Goal: Information Seeking & Learning: Learn about a topic

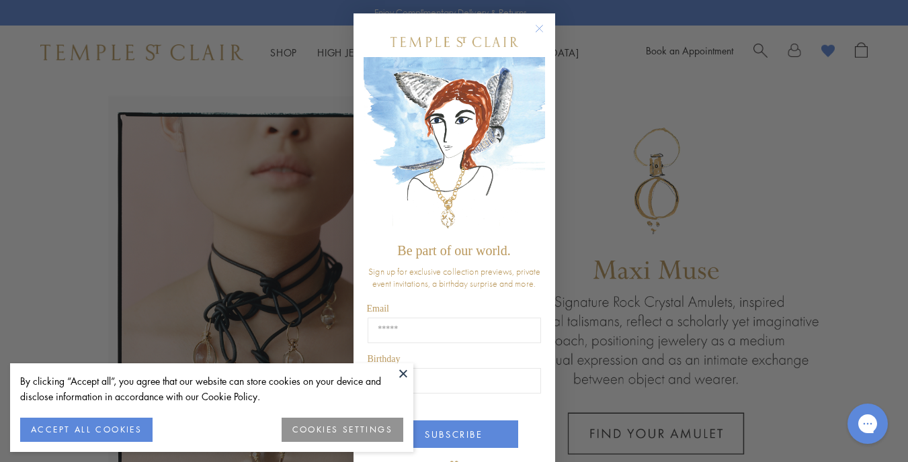
click at [533, 29] on circle "Close dialog" at bounding box center [539, 29] width 16 height 16
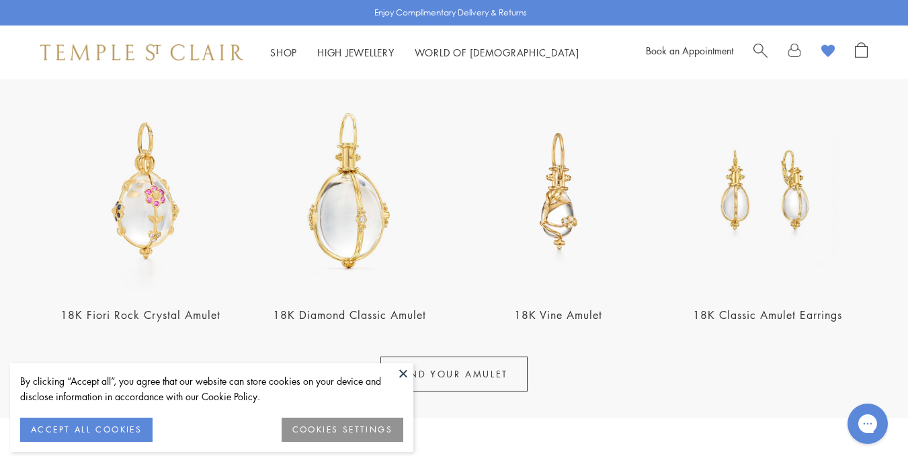
scroll to position [524, 0]
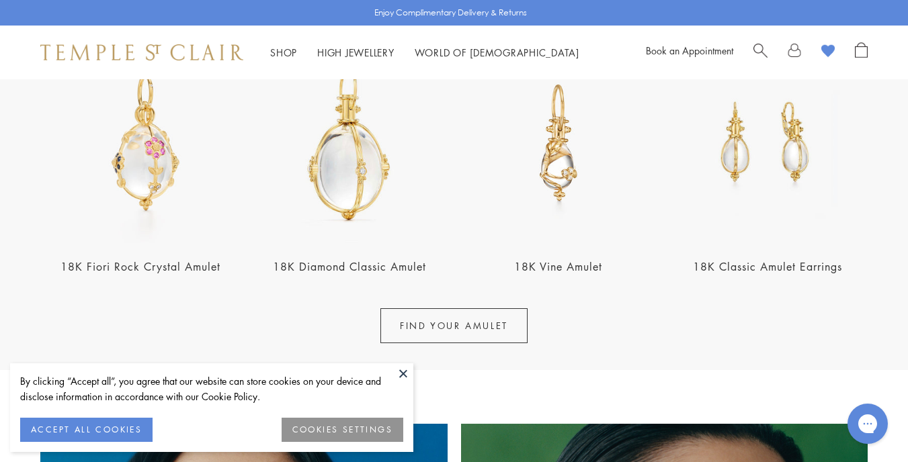
click at [372, 267] on link "18K Diamond Classic Amulet" at bounding box center [349, 266] width 153 height 15
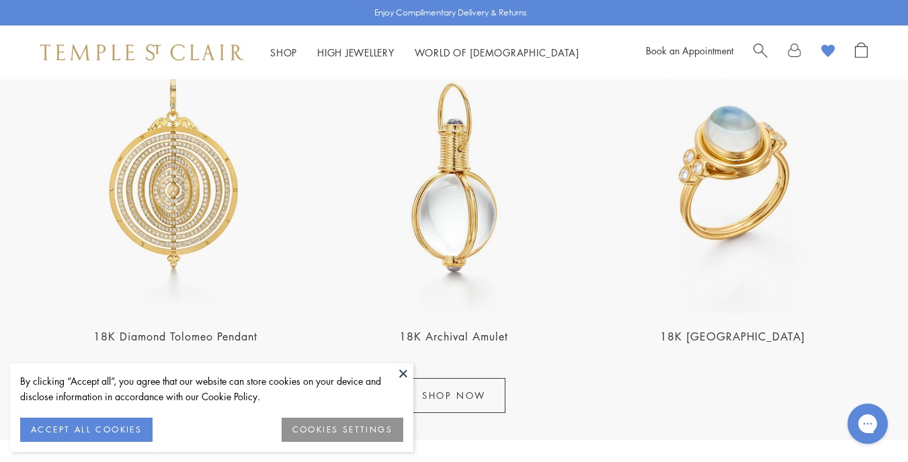
scroll to position [1692, 0]
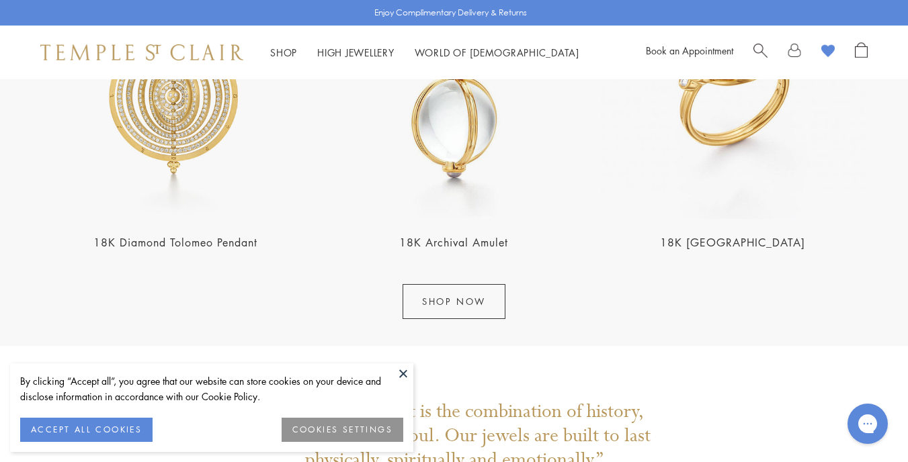
click at [240, 241] on link "18K Diamond Tolomeo Pendant" at bounding box center [175, 242] width 164 height 15
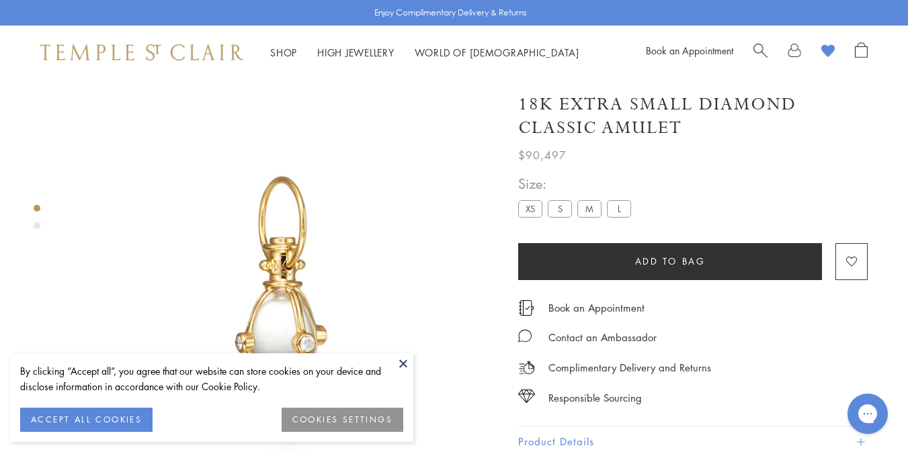
scroll to position [79, 0]
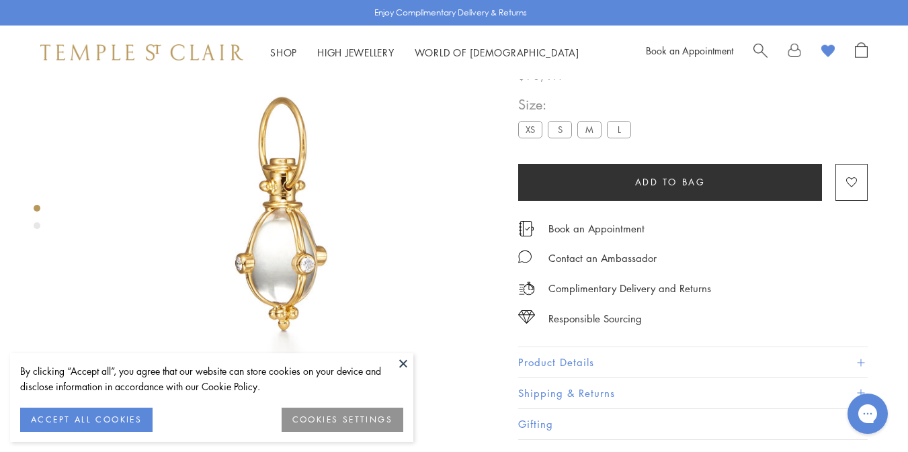
click at [394, 351] on img at bounding box center [282, 215] width 431 height 431
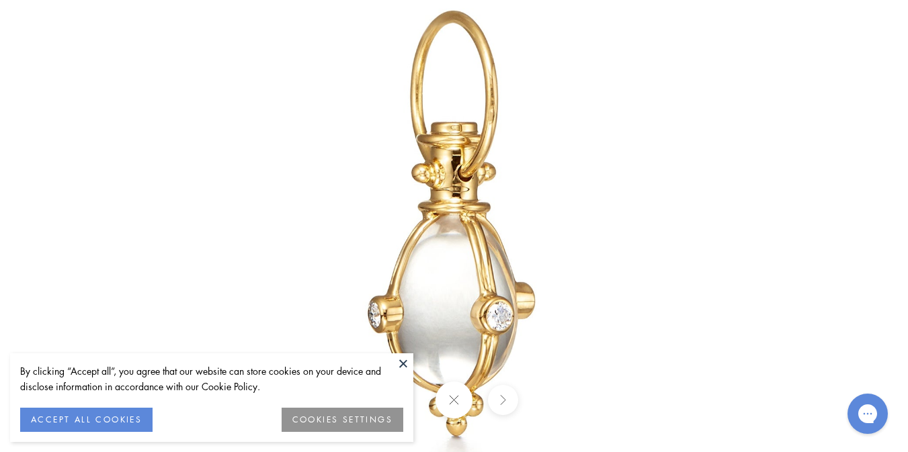
click at [402, 361] on button at bounding box center [403, 363] width 20 height 20
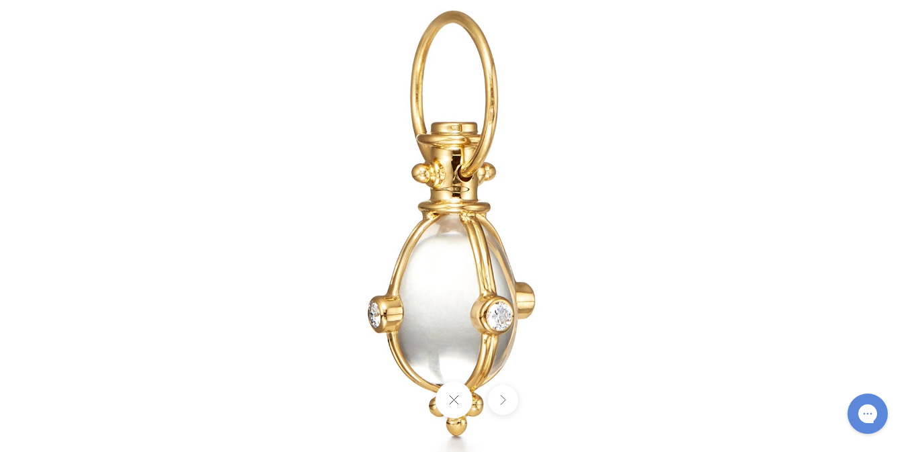
click at [856, 211] on div at bounding box center [850, 226] width 1578 height 786
click at [902, 40] on div at bounding box center [850, 226] width 1578 height 786
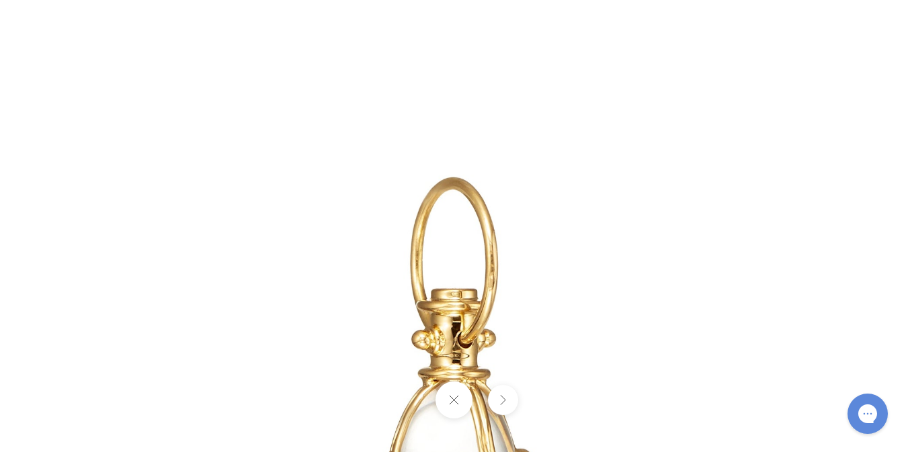
click at [0, 80] on div at bounding box center [454, 226] width 908 height 452
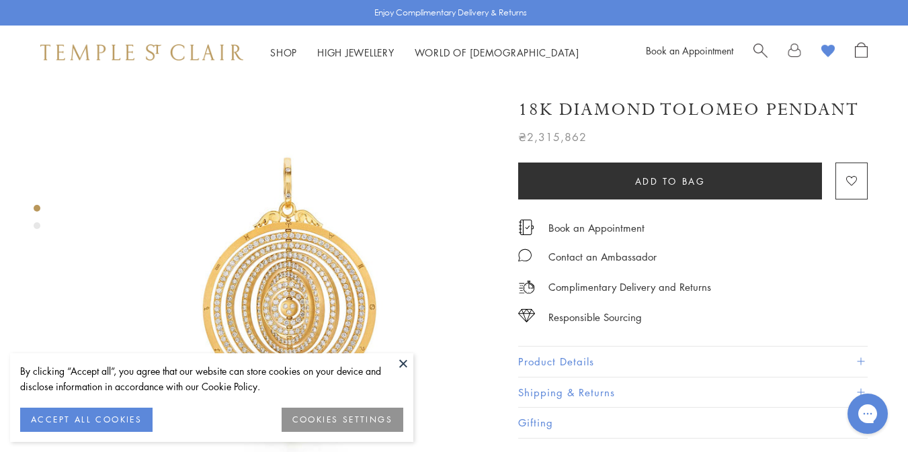
click at [402, 358] on button at bounding box center [403, 363] width 20 height 20
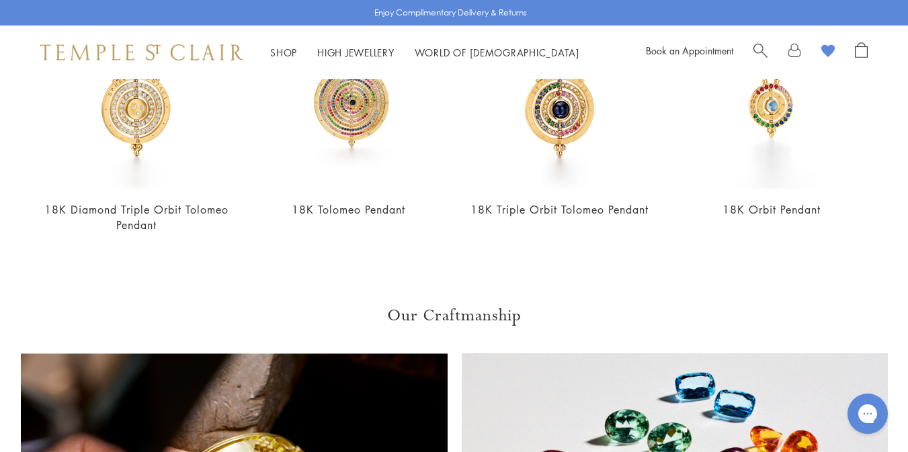
scroll to position [931, 0]
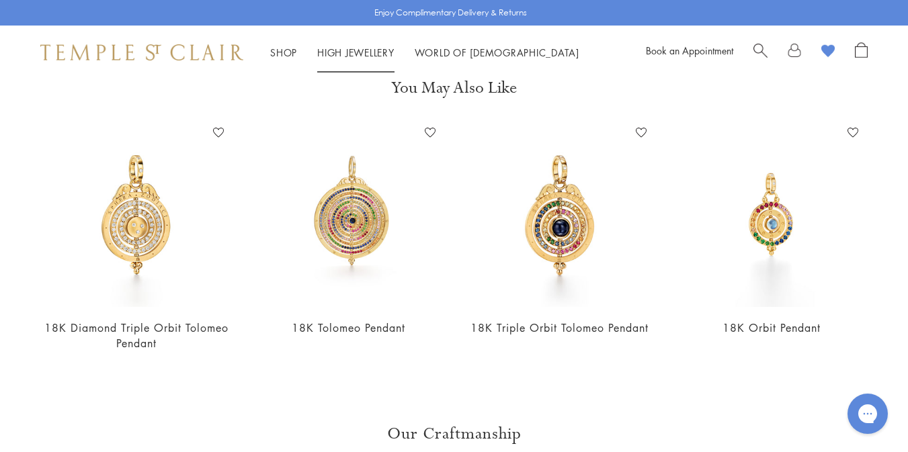
click at [361, 51] on link "High Jewellery High Jewellery" at bounding box center [355, 52] width 77 height 13
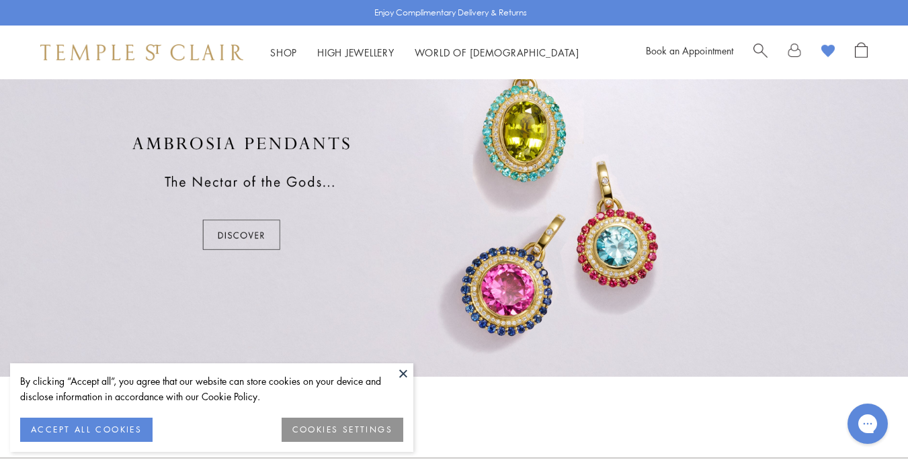
scroll to position [805, 0]
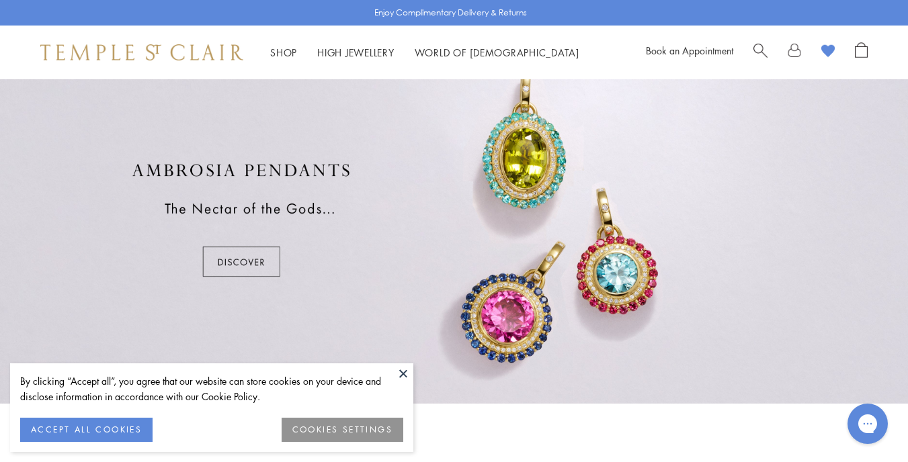
click at [404, 371] on button at bounding box center [403, 373] width 20 height 20
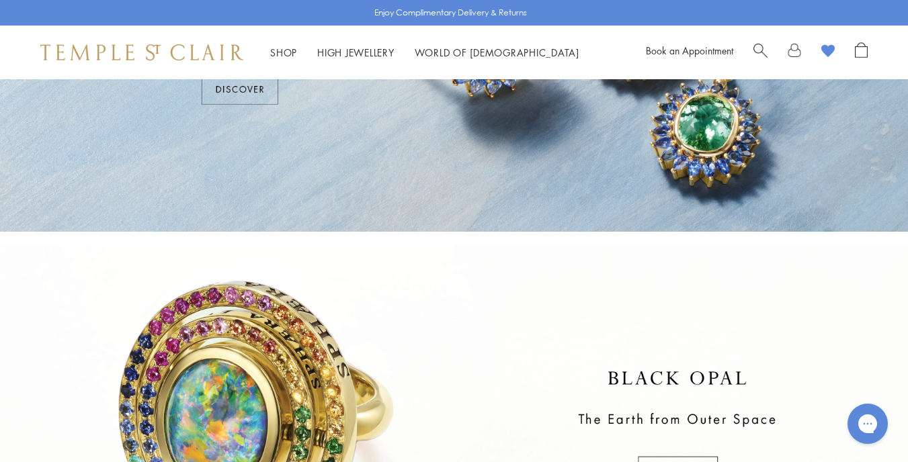
scroll to position [0, 0]
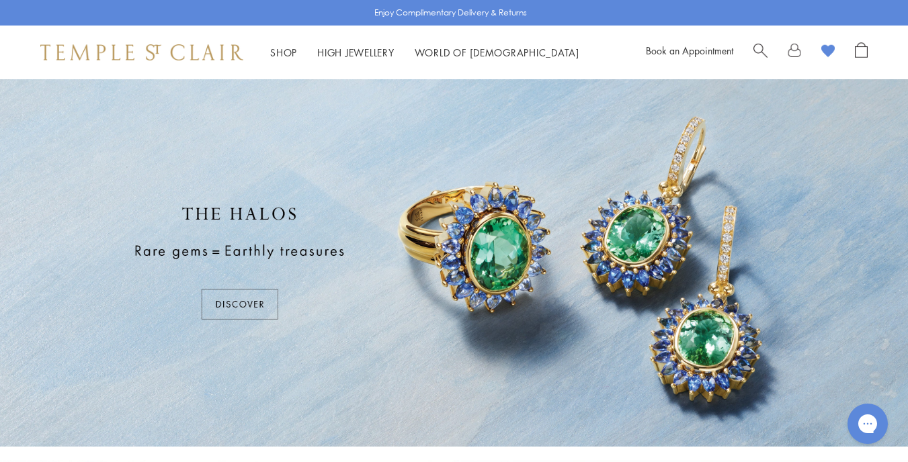
click at [254, 311] on div at bounding box center [454, 262] width 908 height 367
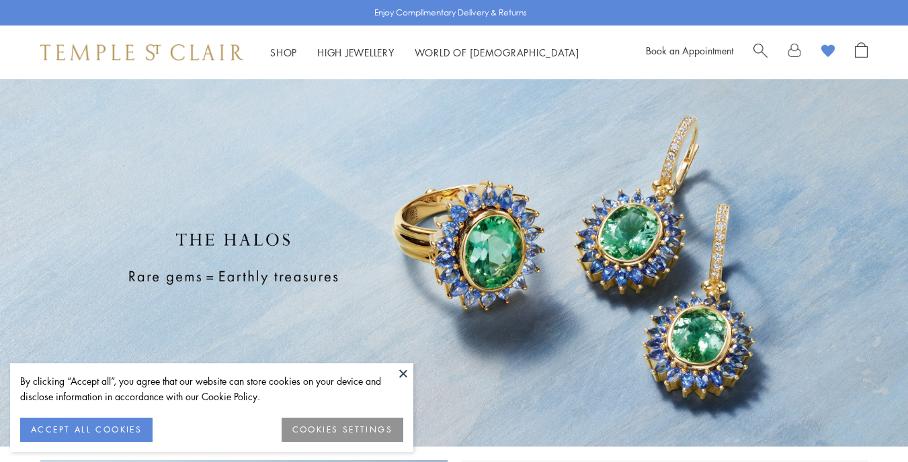
click at [404, 372] on button at bounding box center [403, 373] width 20 height 20
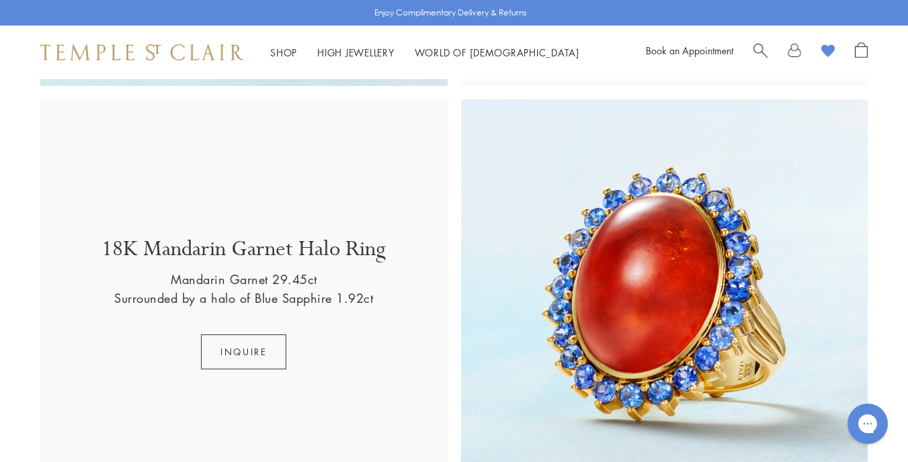
scroll to position [1162, 0]
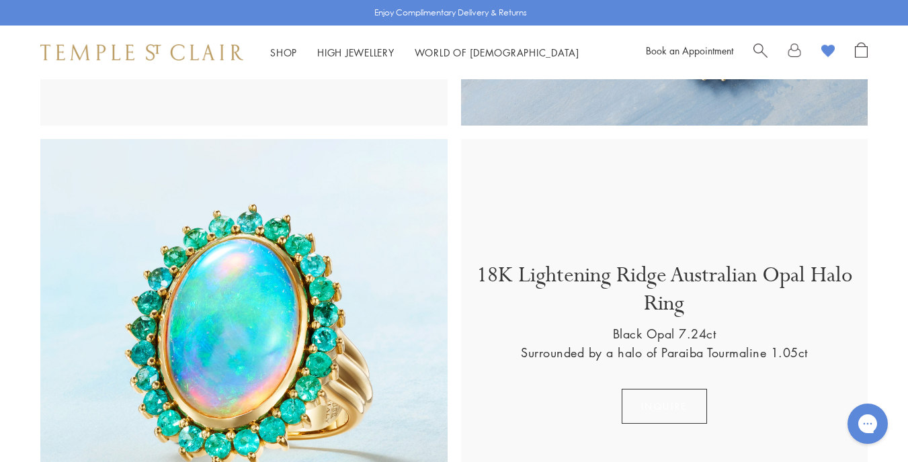
click at [646, 407] on button "Inquire" at bounding box center [663, 406] width 85 height 35
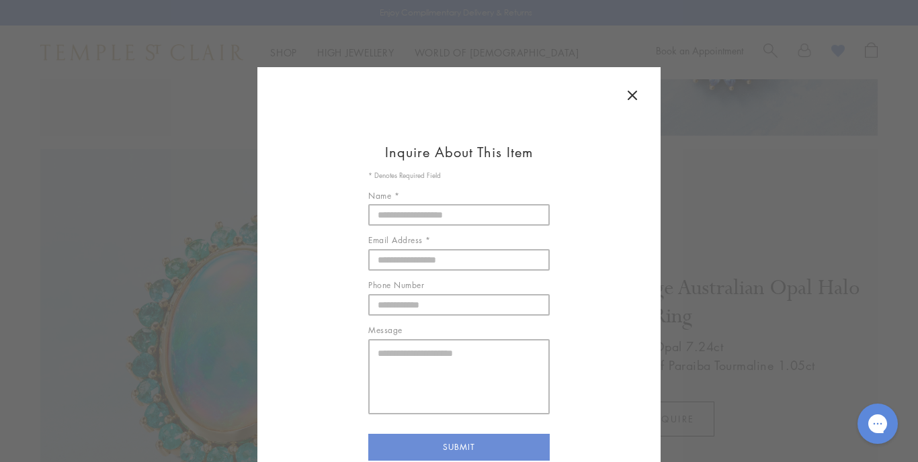
click at [625, 84] on button at bounding box center [632, 96] width 30 height 31
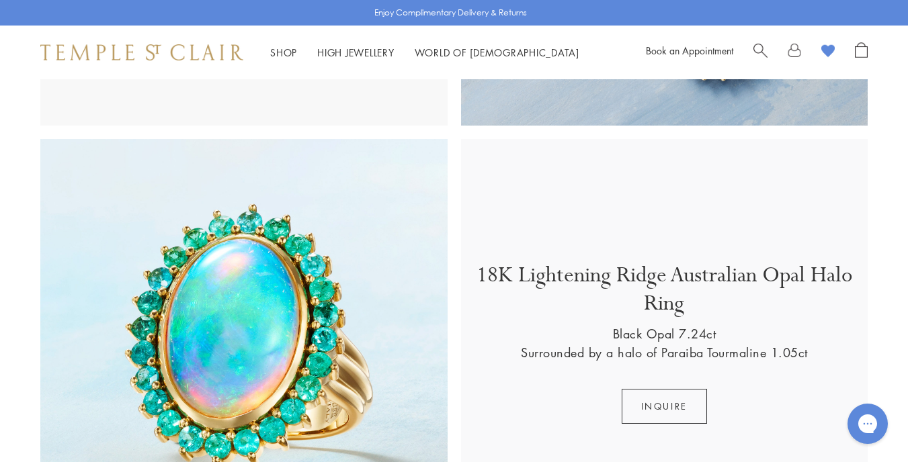
click at [662, 292] on p "18K Lightening Ridge Australian Opal Halo Ring" at bounding box center [664, 292] width 380 height 63
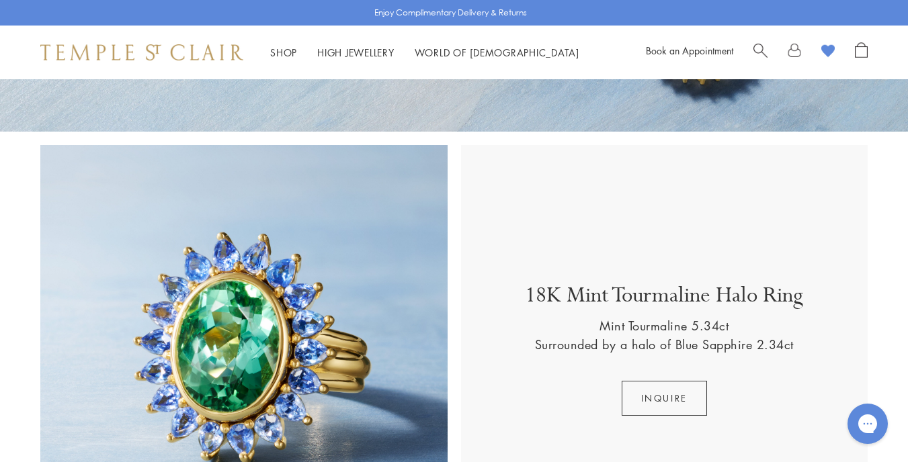
scroll to position [0, 0]
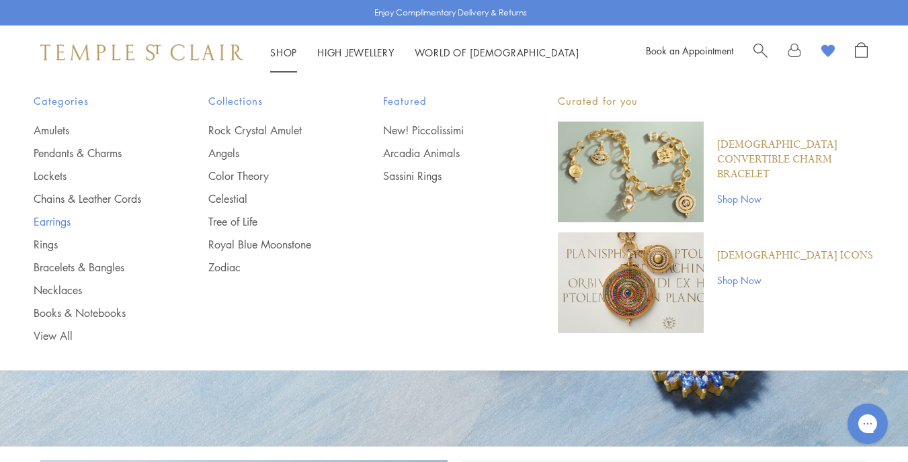
click at [56, 224] on link "Earrings" at bounding box center [94, 221] width 121 height 15
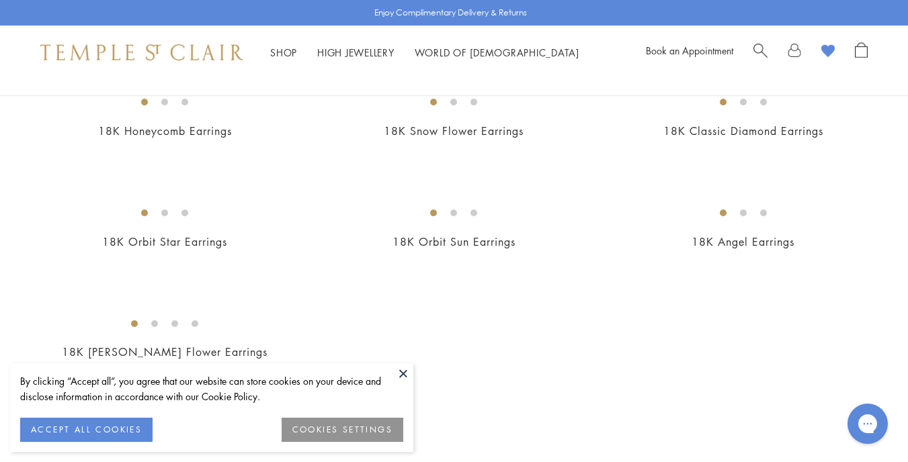
scroll to position [1852, 0]
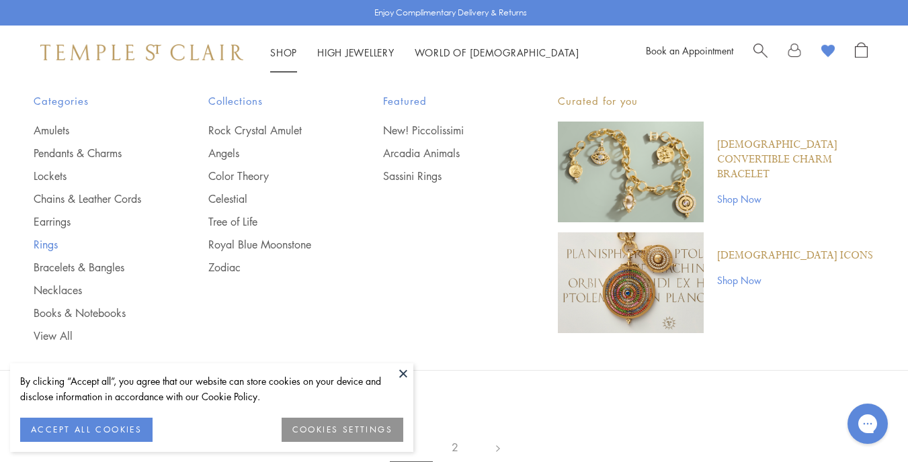
click at [48, 243] on link "Rings" at bounding box center [94, 244] width 121 height 15
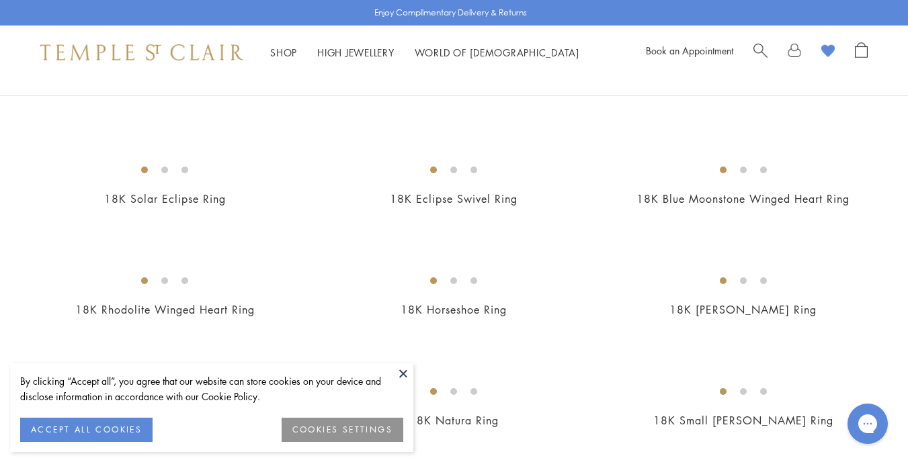
scroll to position [196, 0]
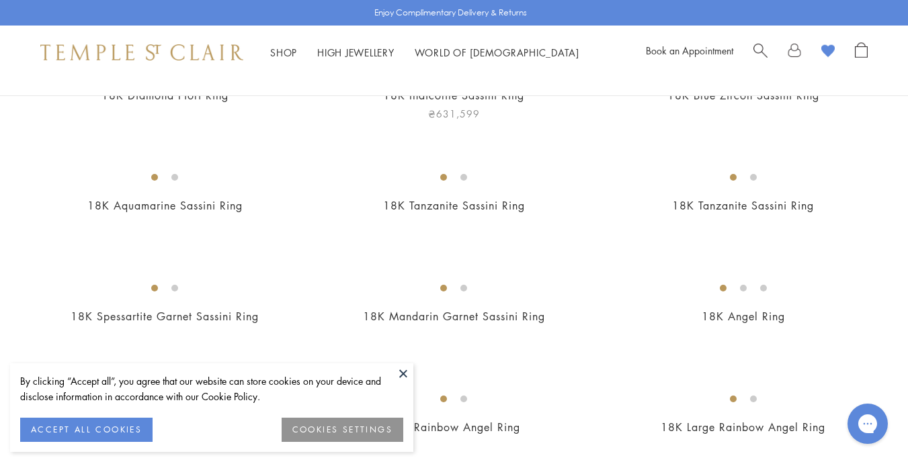
click at [0, 0] on img at bounding box center [0, 0] width 0 height 0
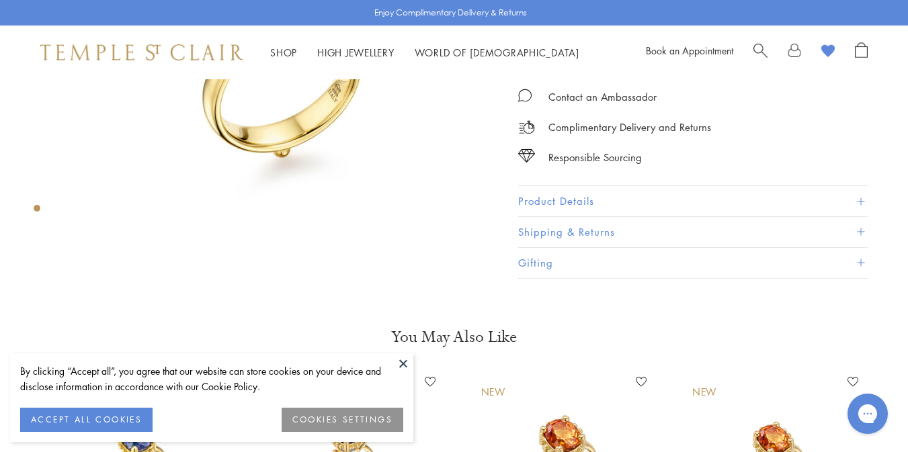
scroll to position [234, 0]
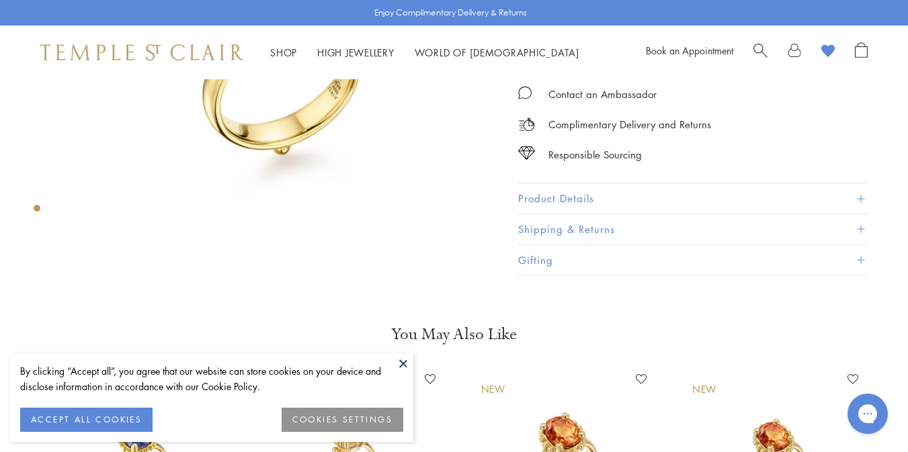
click at [403, 359] on button at bounding box center [403, 363] width 20 height 20
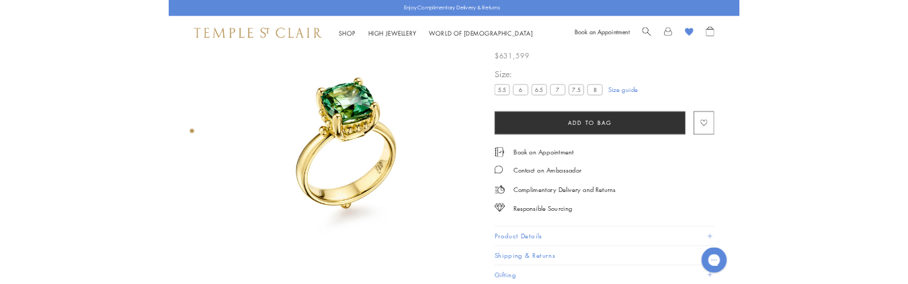
scroll to position [81, 0]
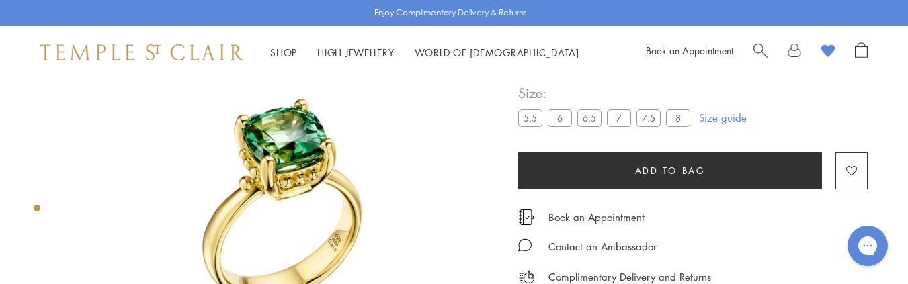
drag, startPoint x: 290, startPoint y: 251, endPoint x: 271, endPoint y: 219, distance: 37.7
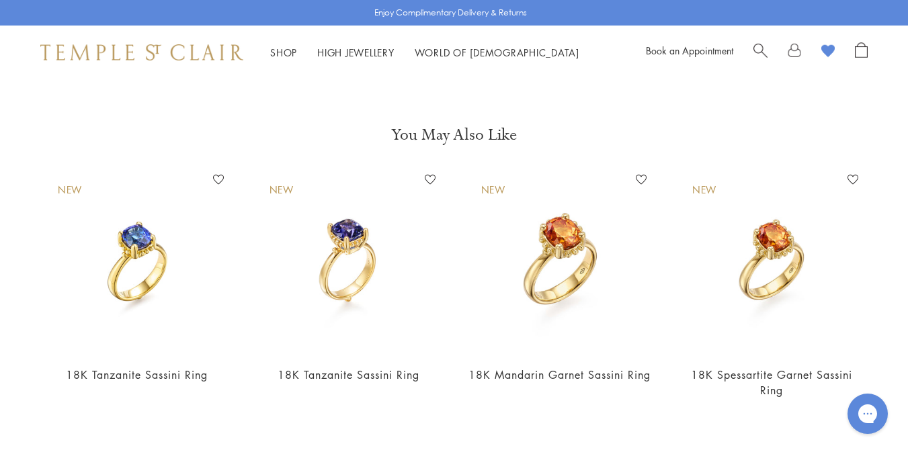
scroll to position [0, 0]
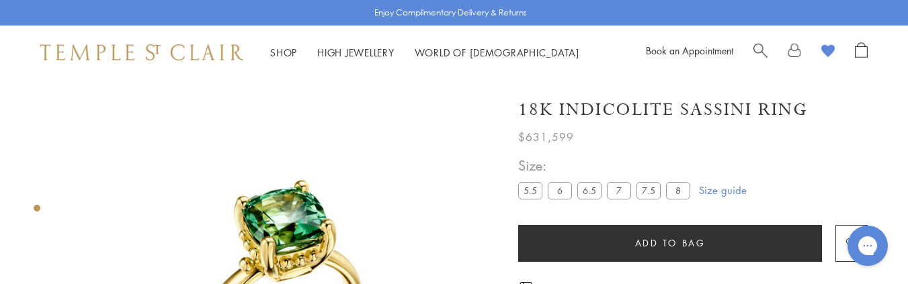
drag, startPoint x: 550, startPoint y: 103, endPoint x: 262, endPoint y: 258, distance: 327.3
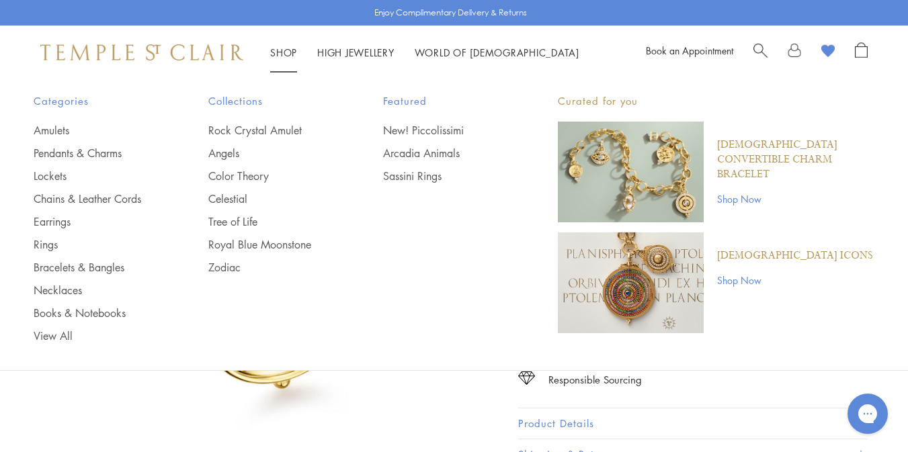
click at [288, 48] on link "Shop Shop" at bounding box center [283, 52] width 27 height 13
click at [234, 220] on link "Tree of Life" at bounding box center [268, 221] width 121 height 15
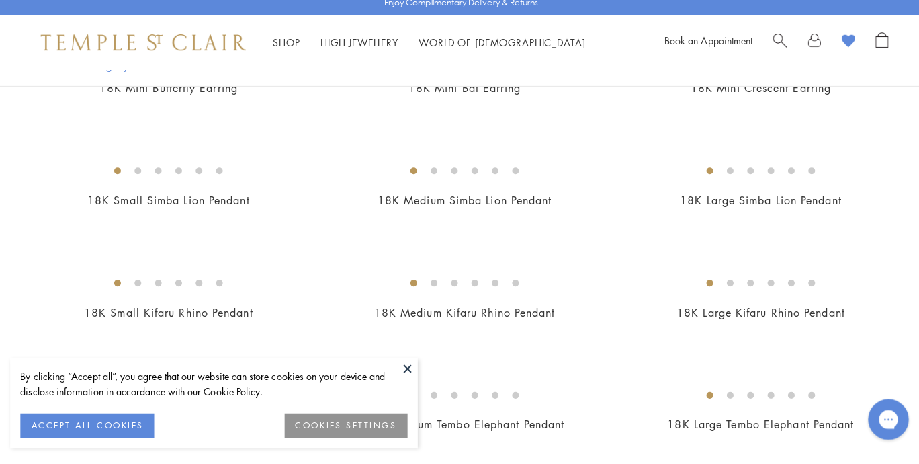
scroll to position [1051, 0]
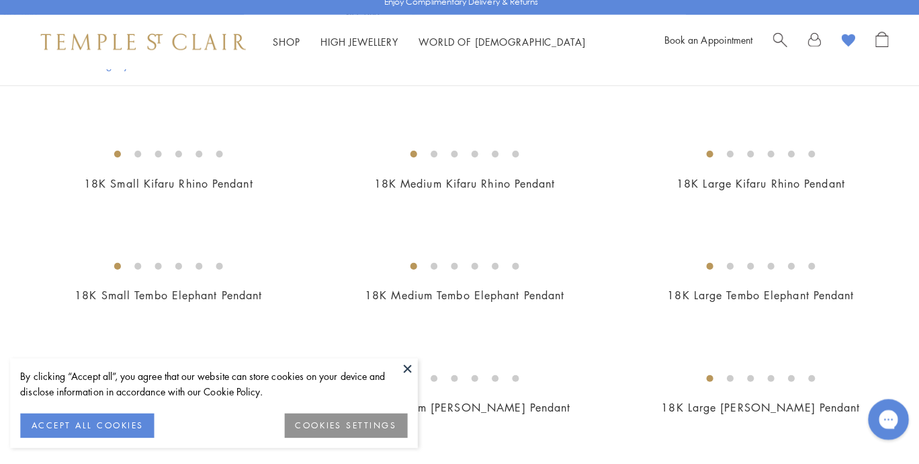
click at [0, 0] on img at bounding box center [0, 0] width 0 height 0
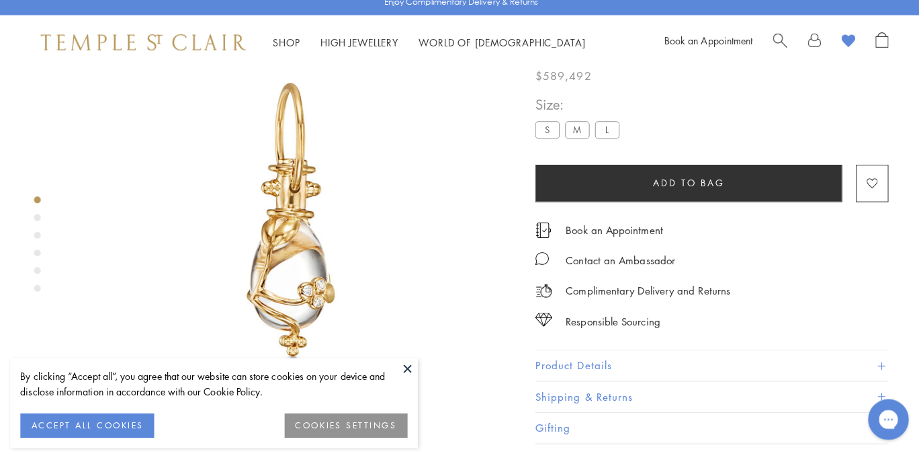
click at [402, 365] on button at bounding box center [403, 375] width 20 height 20
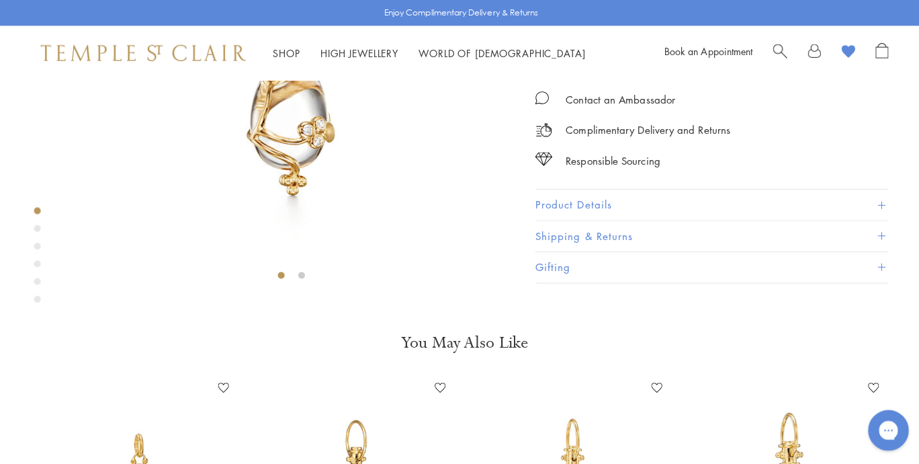
scroll to position [0, 0]
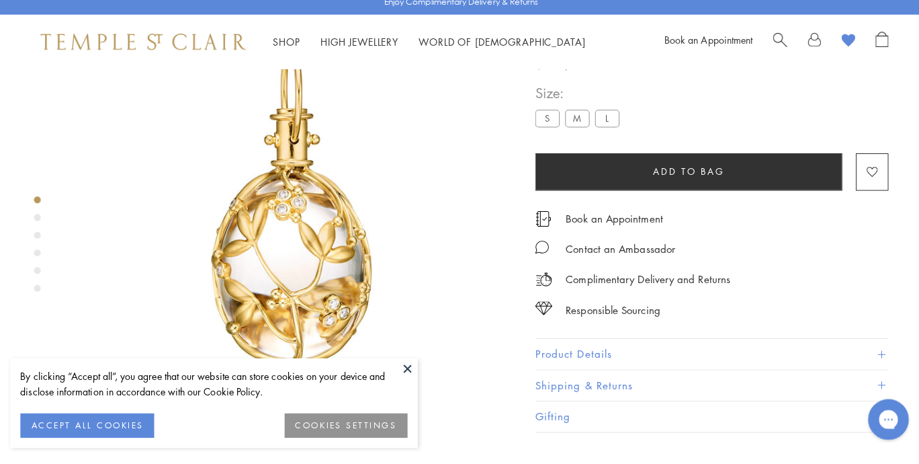
click at [400, 365] on button at bounding box center [403, 375] width 20 height 20
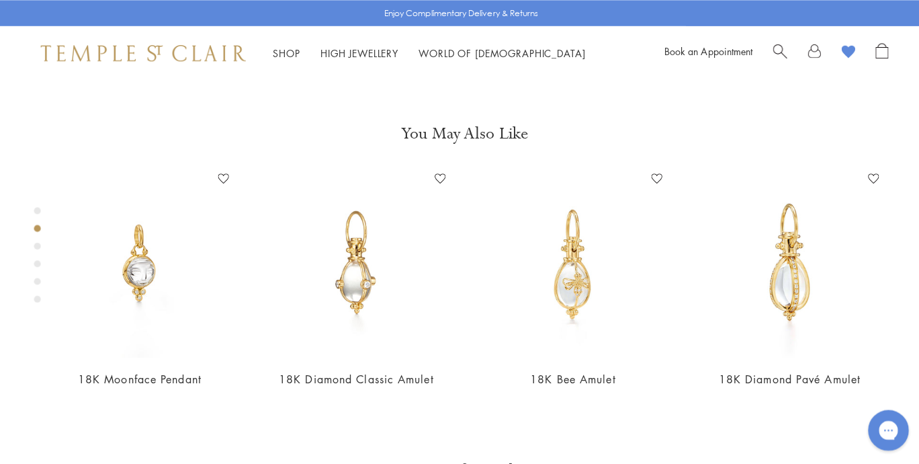
scroll to position [300, 0]
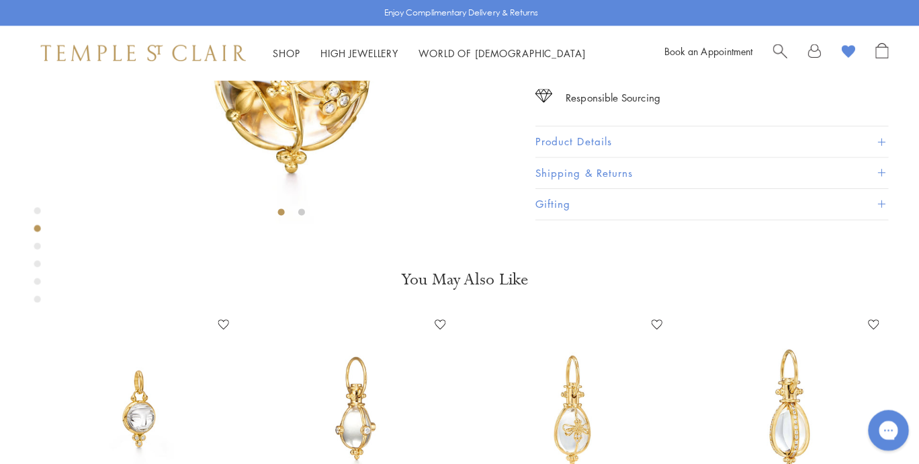
click at [35, 261] on div "Product gallery navigation" at bounding box center [37, 260] width 7 height 7
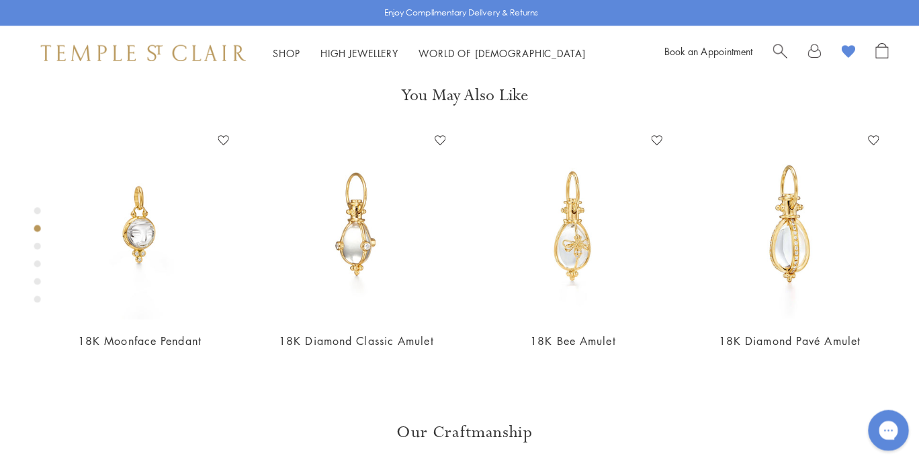
scroll to position [480, 0]
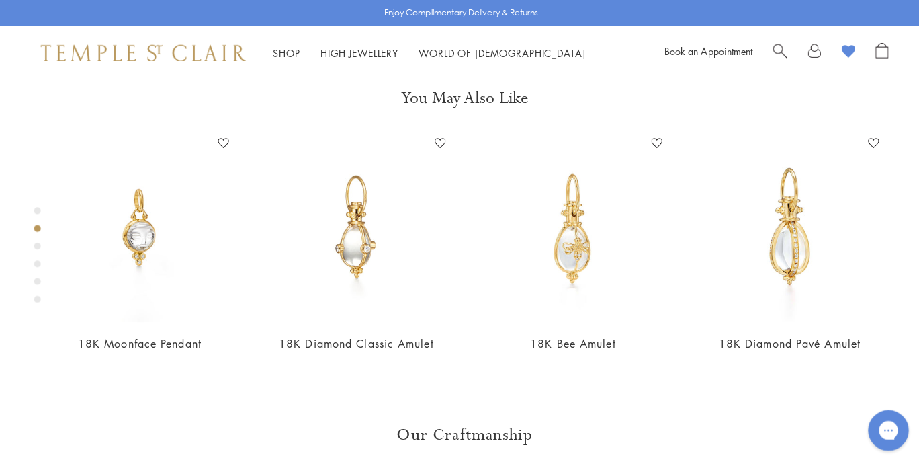
click at [35, 262] on div "Product gallery navigation" at bounding box center [37, 260] width 7 height 7
click at [34, 211] on div "Product gallery navigation" at bounding box center [37, 208] width 7 height 7
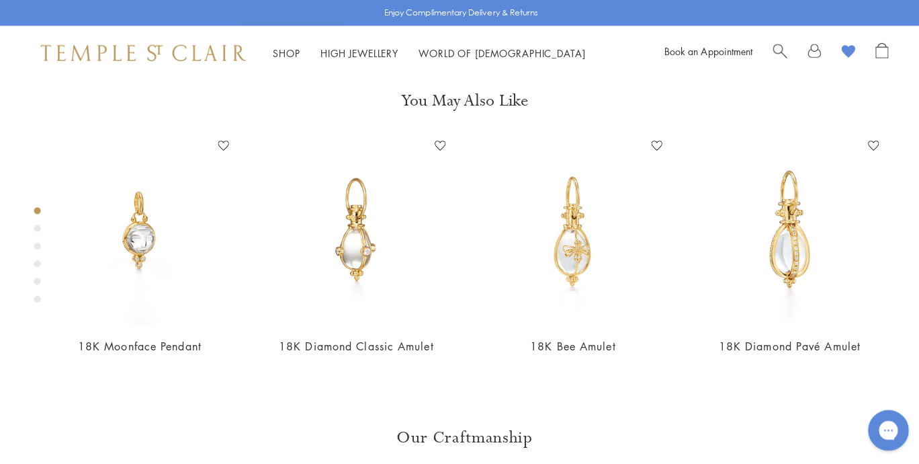
scroll to position [17, 0]
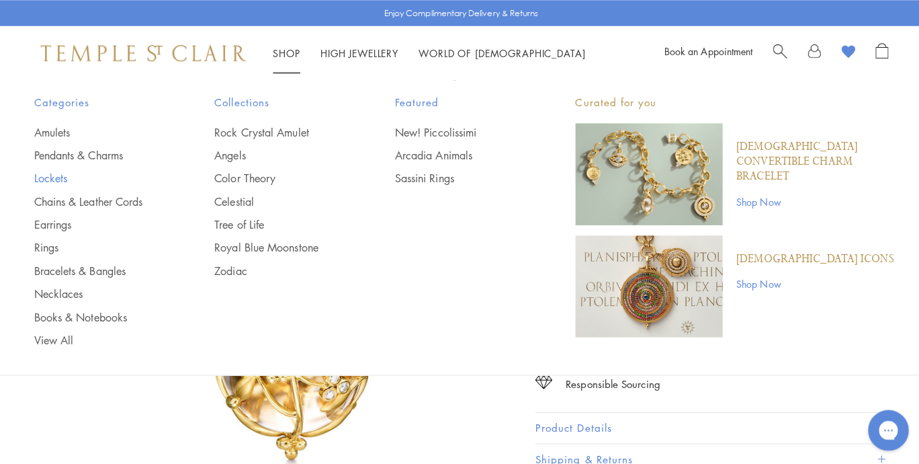
click at [52, 181] on link "Lockets" at bounding box center [96, 176] width 125 height 15
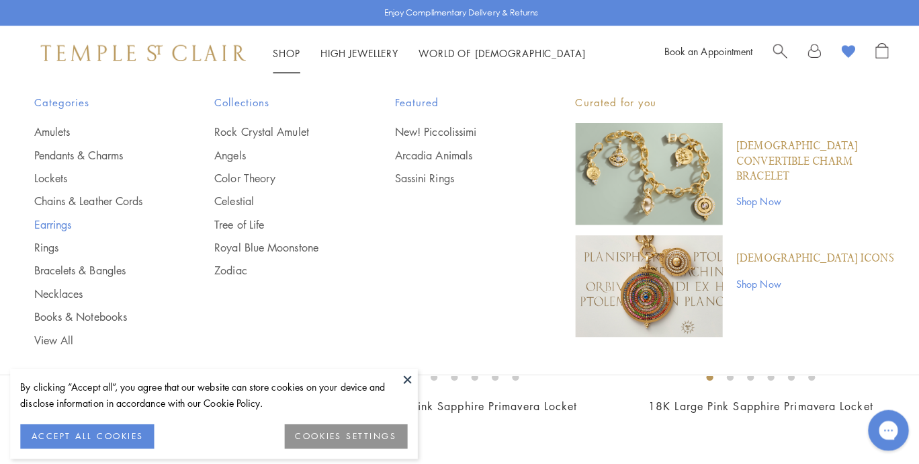
click at [55, 220] on link "Earrings" at bounding box center [96, 221] width 125 height 15
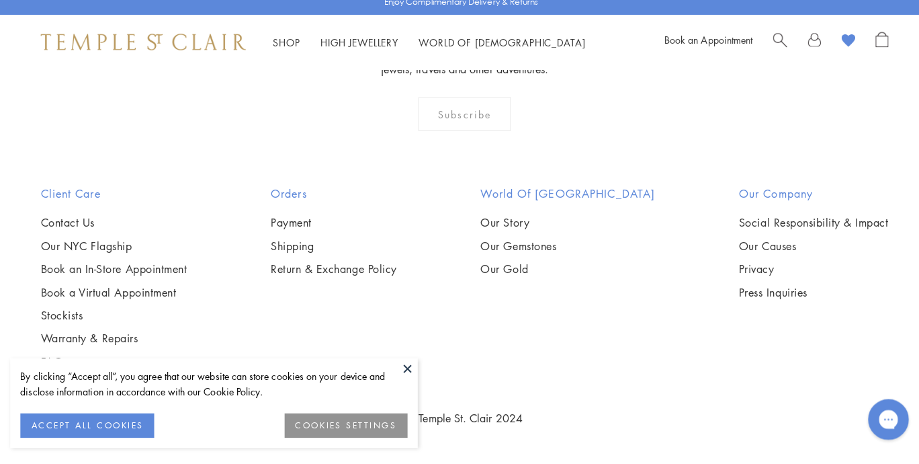
scroll to position [2702, 0]
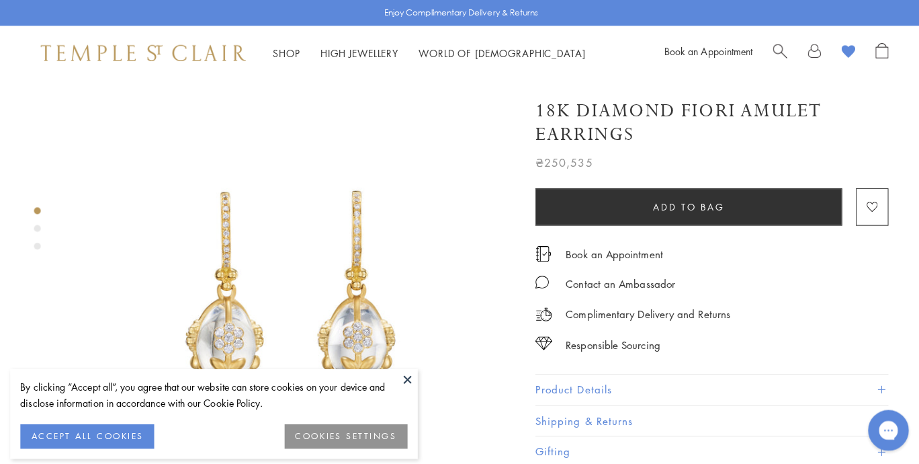
click at [396, 365] on button at bounding box center [403, 375] width 20 height 20
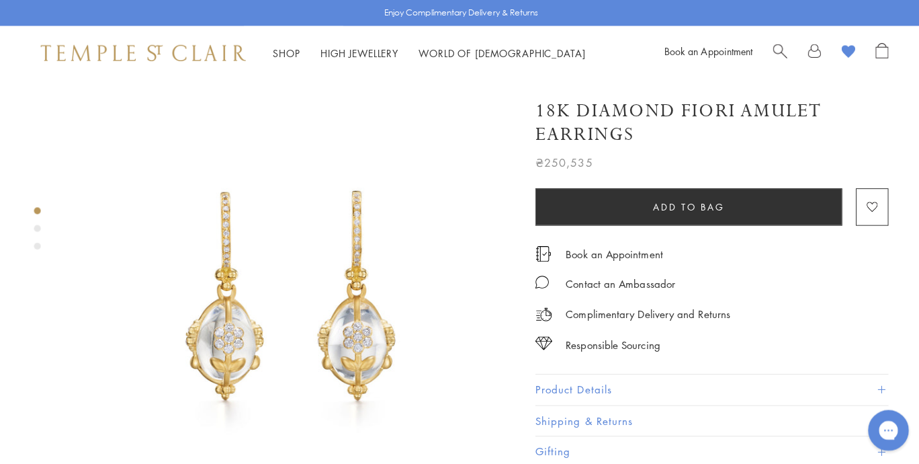
click at [35, 223] on div "Product gallery navigation" at bounding box center [37, 225] width 7 height 7
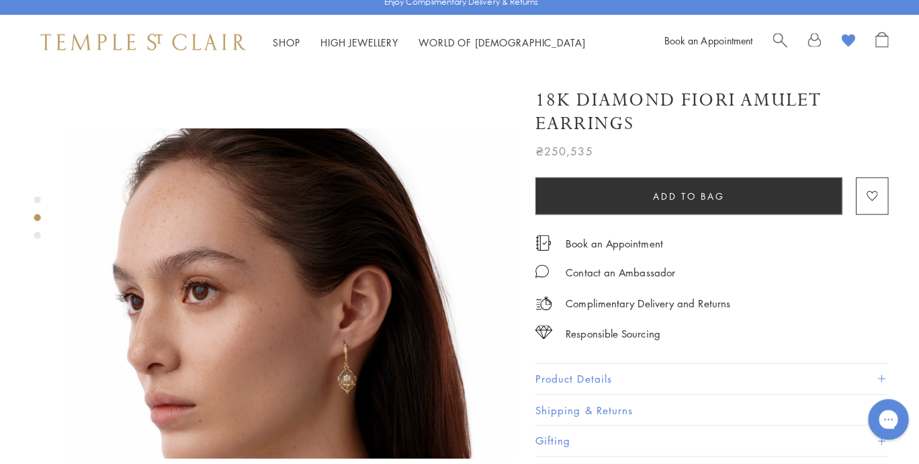
scroll to position [456, 0]
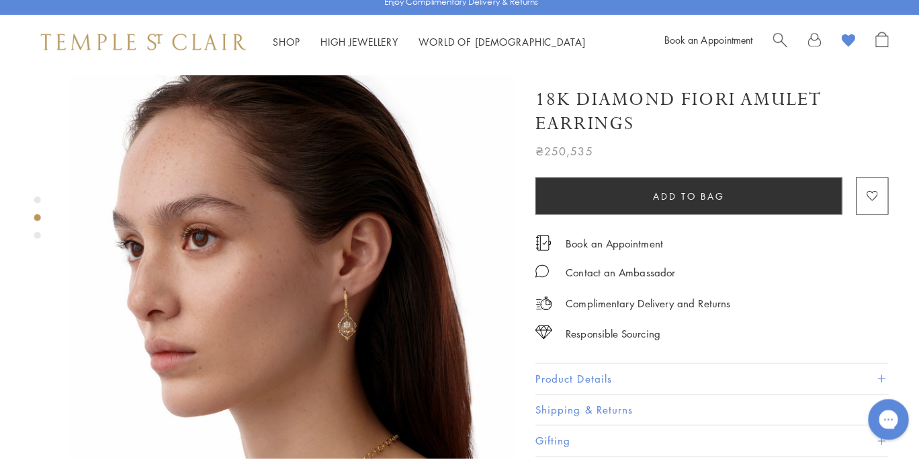
click at [35, 240] on div "Product gallery navigation" at bounding box center [37, 243] width 7 height 7
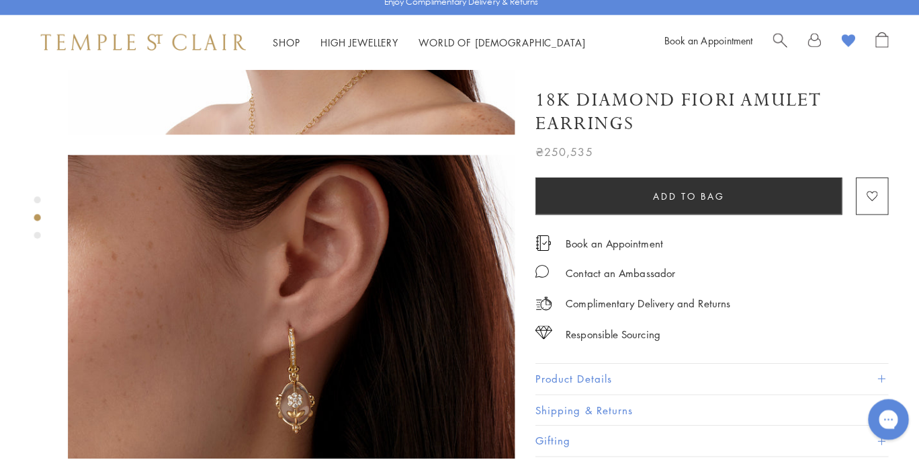
scroll to position [898, 0]
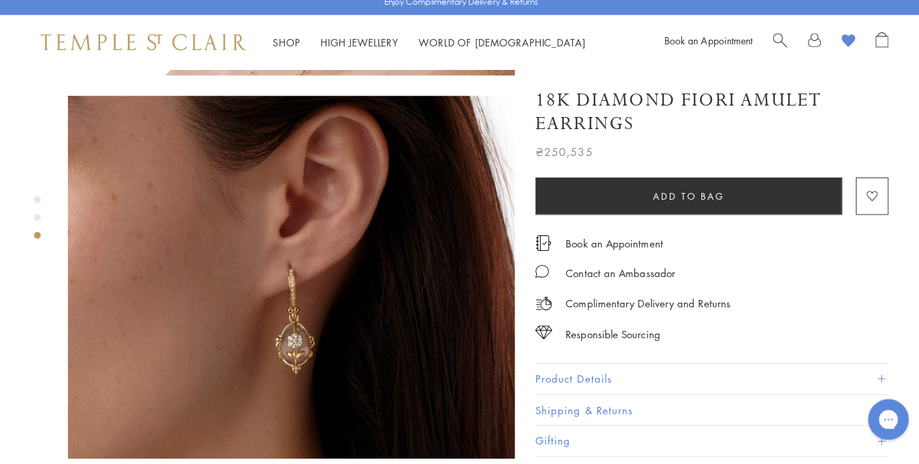
click at [37, 222] on div "Product gallery navigation" at bounding box center [37, 225] width 7 height 7
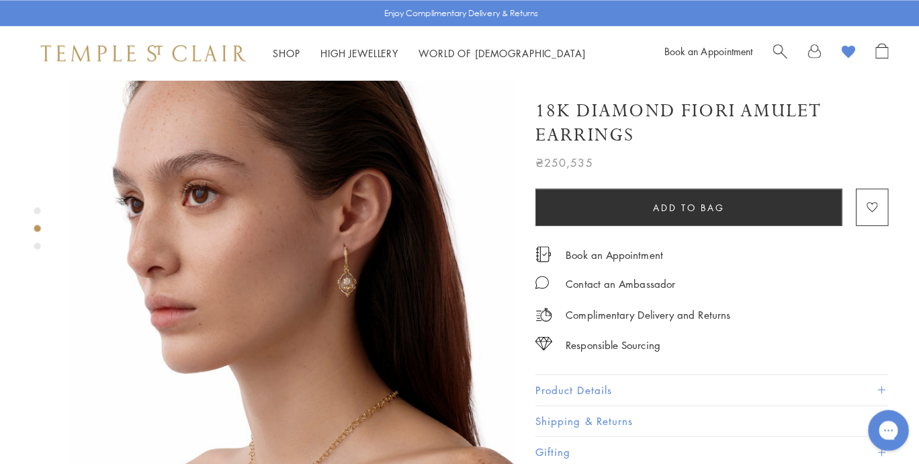
scroll to position [467, 0]
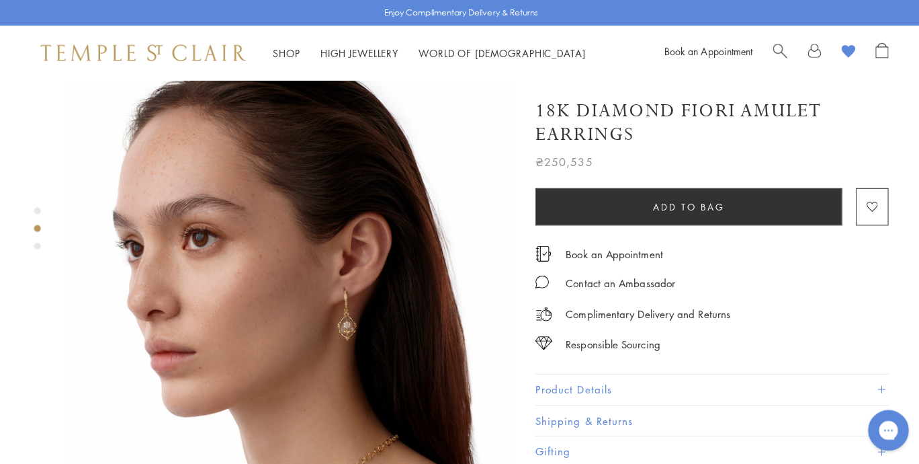
click at [37, 204] on div "Product gallery navigation" at bounding box center [37, 230] width 7 height 56
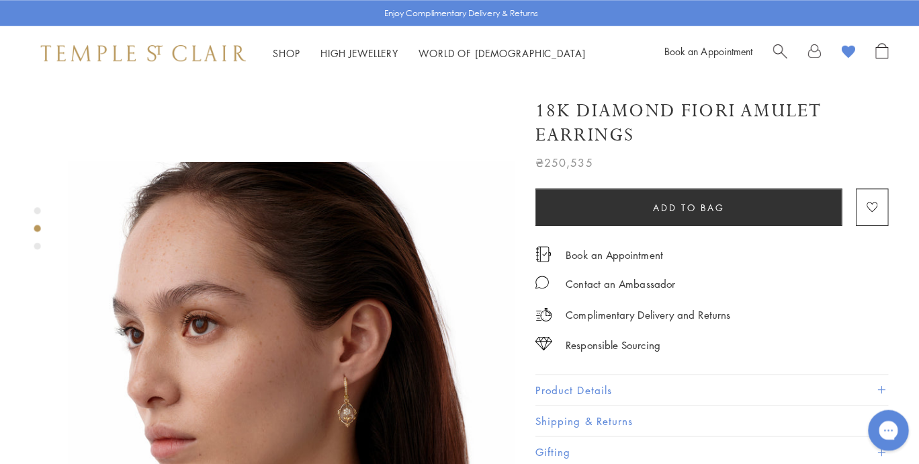
click at [36, 207] on div "Product gallery navigation" at bounding box center [37, 208] width 7 height 7
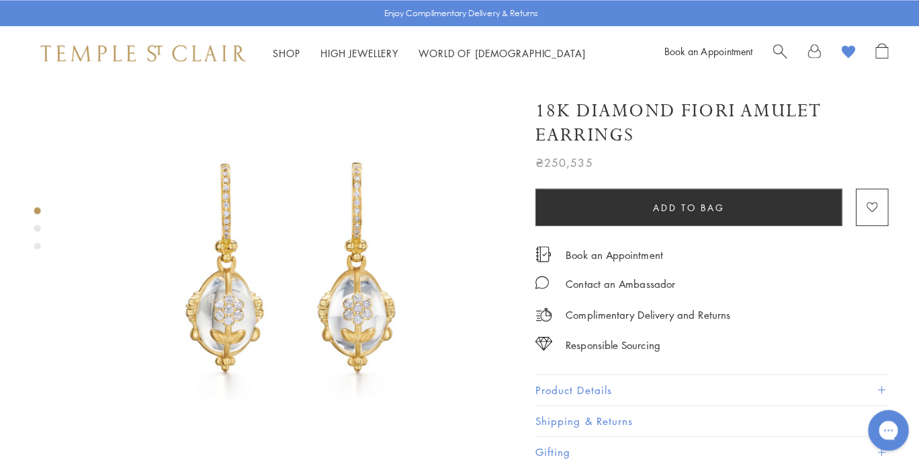
scroll to position [25, 0]
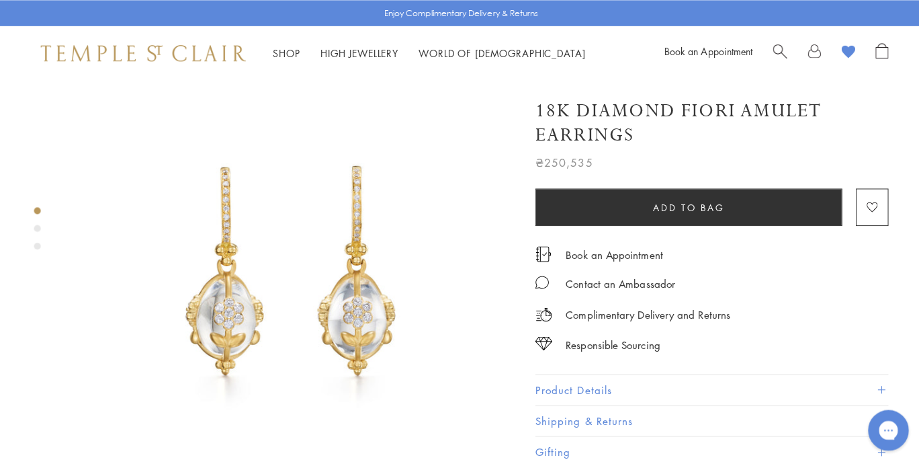
drag, startPoint x: 617, startPoint y: 132, endPoint x: 576, endPoint y: 132, distance: 41.0
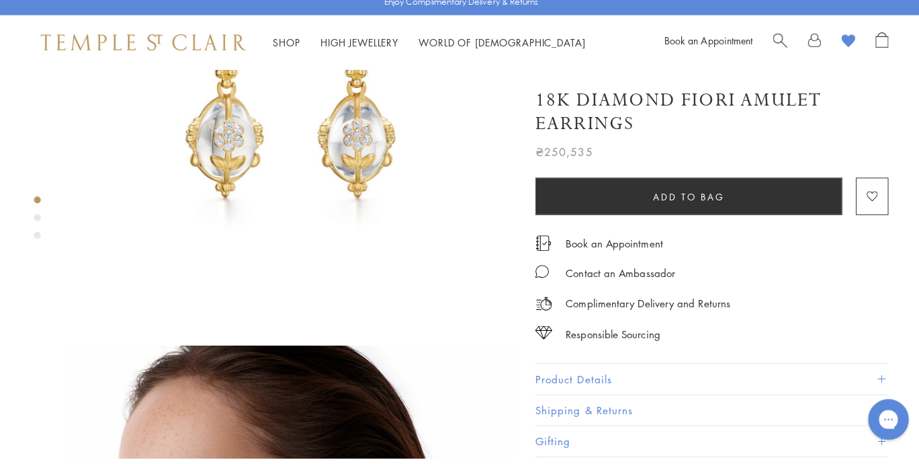
click at [613, 376] on button "Product Details" at bounding box center [703, 385] width 349 height 30
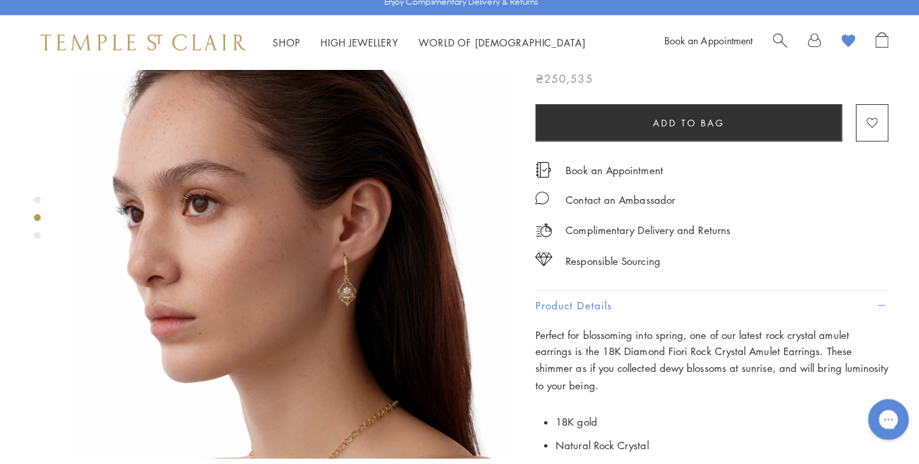
scroll to position [578, 0]
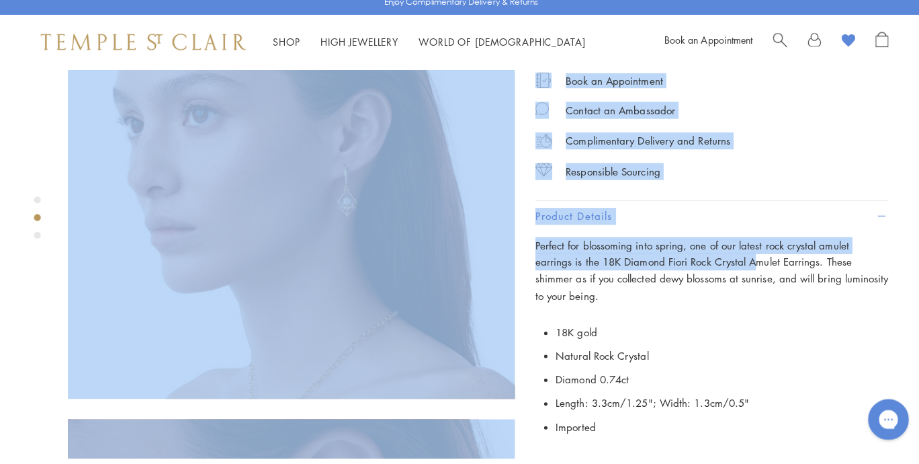
drag, startPoint x: 524, startPoint y: 232, endPoint x: 703, endPoint y: 249, distance: 180.1
click at [550, 249] on div "SEE RECOMMENDED CHAIN PAIRINGS 18K Diamond Fiori Amulet Earrings ₴250,535" at bounding box center [275, 184] width 550 height 1367
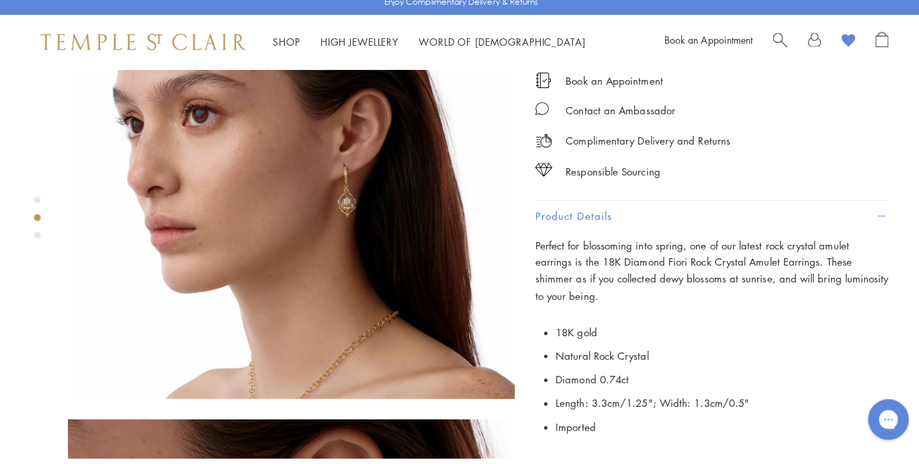
click at [707, 285] on div "Perfect for blossoming into spring, one of our latest rock crystal amulet earri…" at bounding box center [703, 390] width 349 height 290
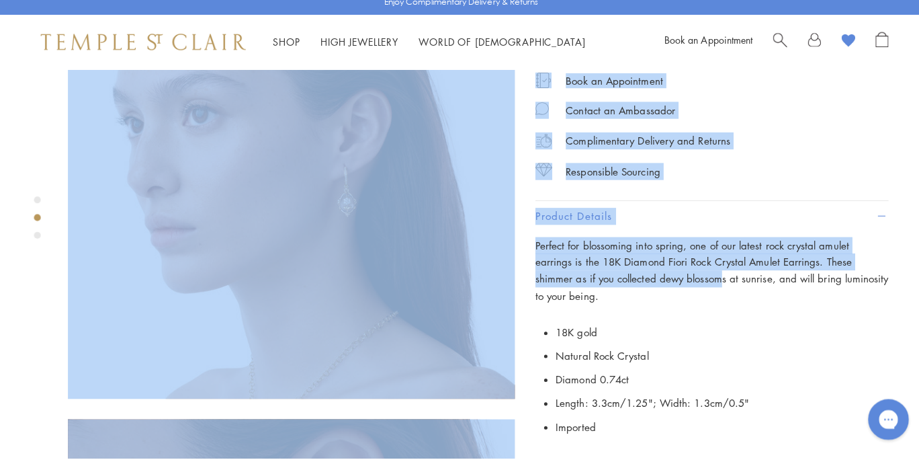
drag, startPoint x: 524, startPoint y: 242, endPoint x: 631, endPoint y: 265, distance: 109.2
click at [550, 265] on div "SEE RECOMMENDED CHAIN PAIRINGS 18K Diamond Fiori Amulet Earrings ₴250,535" at bounding box center [275, 184] width 550 height 1367
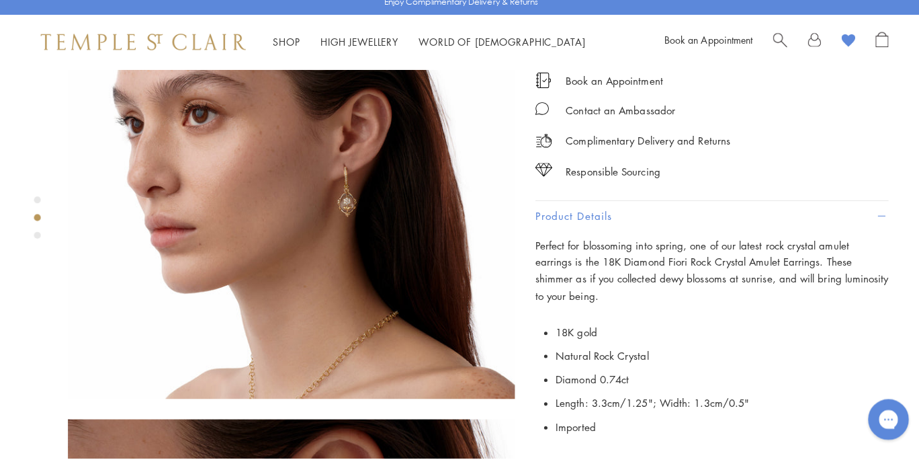
click at [680, 328] on li "18K gold" at bounding box center [714, 340] width 329 height 24
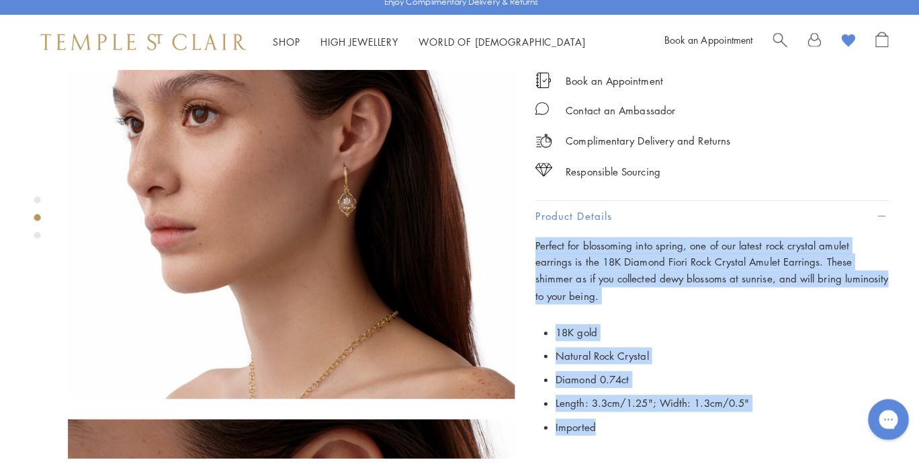
drag, startPoint x: 609, startPoint y: 401, endPoint x: 531, endPoint y: 241, distance: 177.9
click at [531, 245] on div "Perfect for blossoming into spring, one of our latest rock crystal amulet earri…" at bounding box center [703, 390] width 349 height 290
copy div "Perfect for blossoming into spring, one of our latest rock crystal amulet earri…"
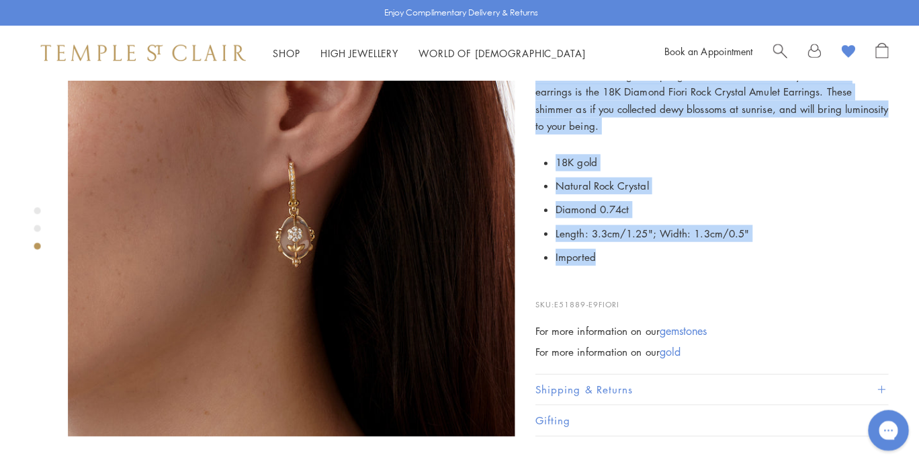
scroll to position [985, 0]
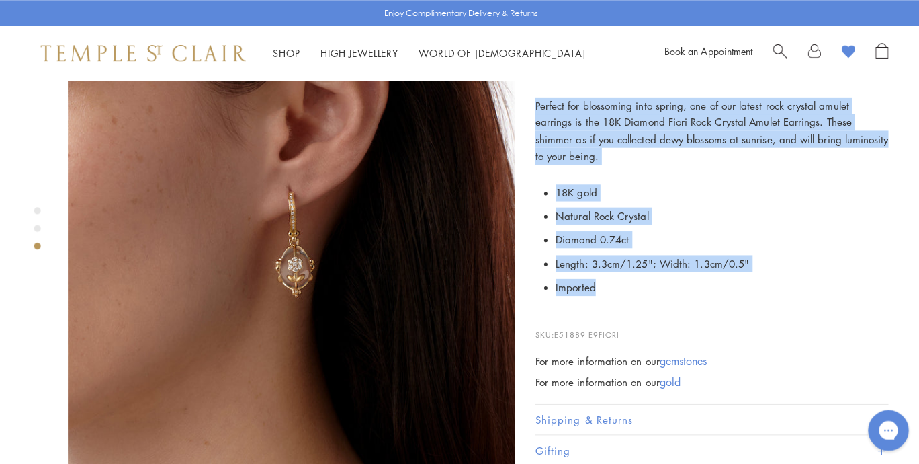
click at [657, 272] on li "Imported" at bounding box center [714, 284] width 329 height 24
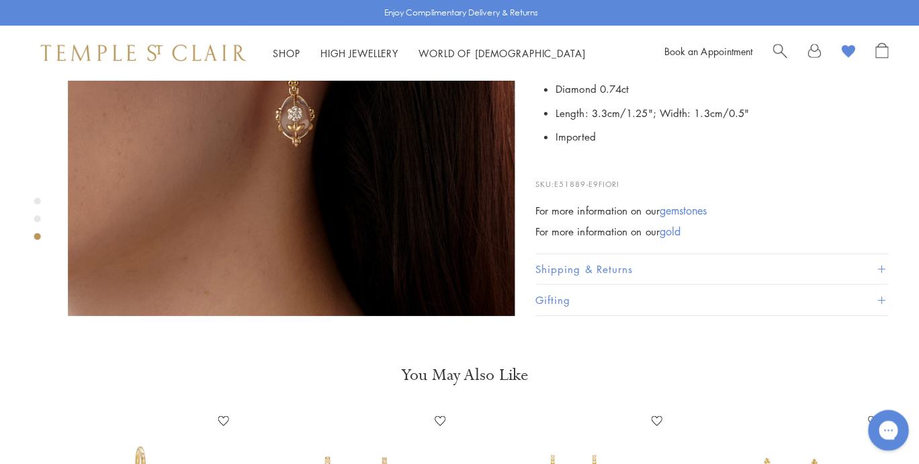
scroll to position [1045, 0]
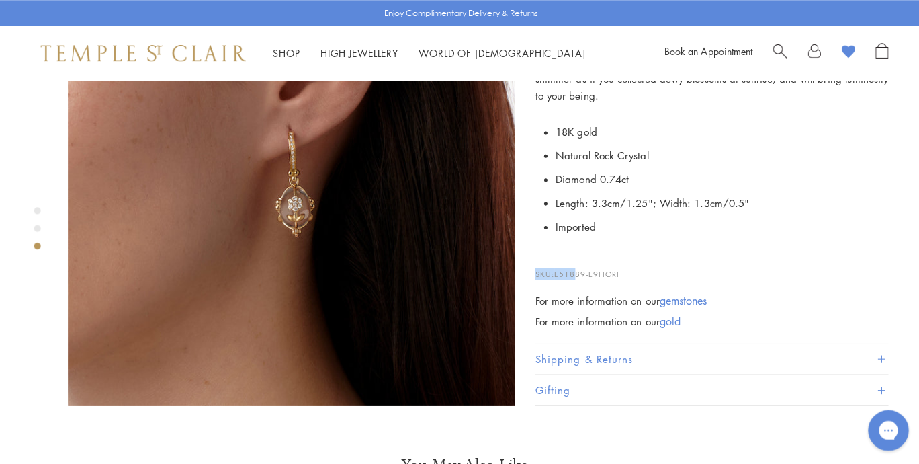
drag, startPoint x: 615, startPoint y: 226, endPoint x: 572, endPoint y: 229, distance: 42.5
click at [572, 252] on p "SKU: E51889-E9FIORI" at bounding box center [703, 265] width 349 height 26
click at [638, 252] on p "SKU: E51889-E9FIORI" at bounding box center [703, 265] width 349 height 26
drag, startPoint x: 629, startPoint y: 227, endPoint x: 552, endPoint y: 230, distance: 77.3
click at [552, 252] on p "SKU: E51889-E9FIORI" at bounding box center [703, 265] width 349 height 26
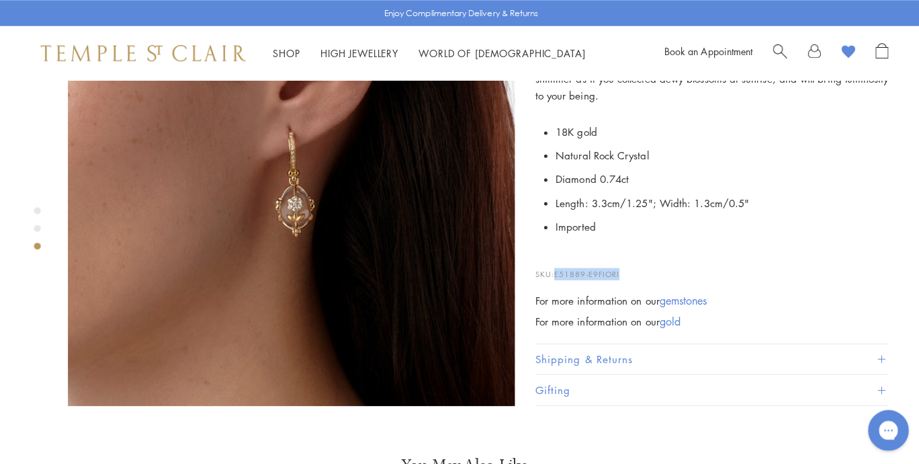
copy span "E51889-E9FIORI"
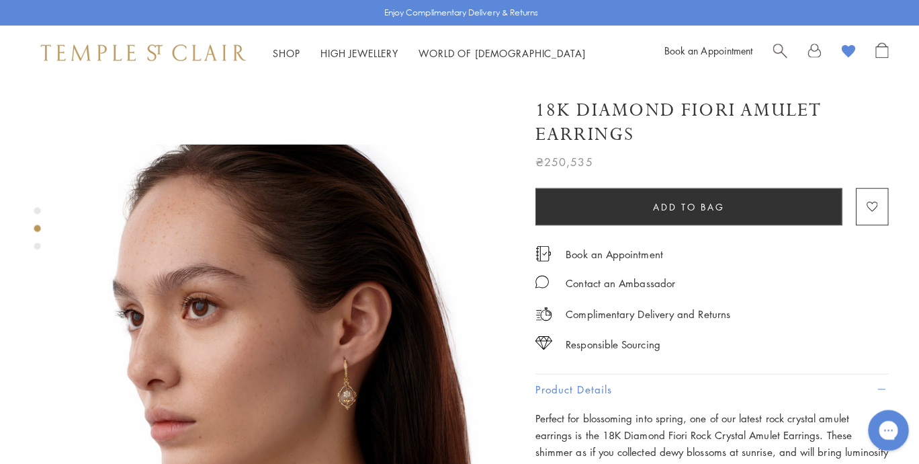
scroll to position [0, 0]
